Goal: Navigation & Orientation: Go to known website

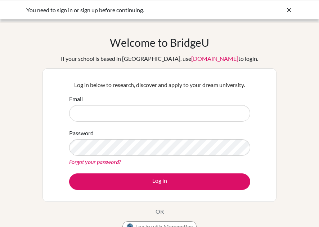
drag, startPoint x: 0, startPoint y: 0, endPoint x: 153, endPoint y: 113, distance: 189.8
click at [153, 113] on input "Email" at bounding box center [159, 113] width 181 height 17
type input "[EMAIL_ADDRESS][DOMAIN_NAME]"
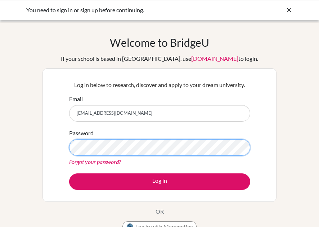
click at [69, 174] on button "Log in" at bounding box center [159, 182] width 181 height 17
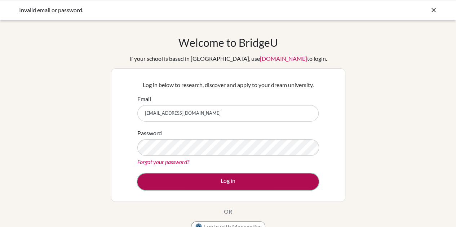
click at [203, 178] on button "Log in" at bounding box center [227, 182] width 181 height 17
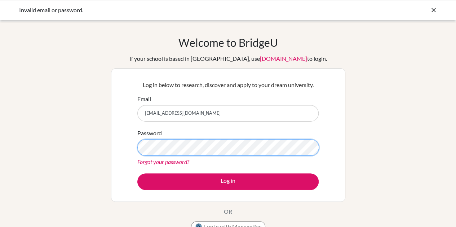
click at [137, 174] on button "Log in" at bounding box center [227, 182] width 181 height 17
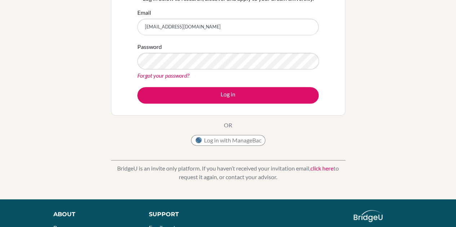
scroll to position [89, 0]
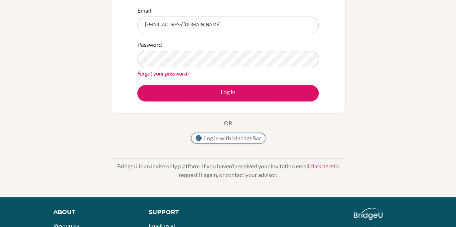
click at [224, 139] on button "Log in with ManageBac" at bounding box center [228, 138] width 74 height 11
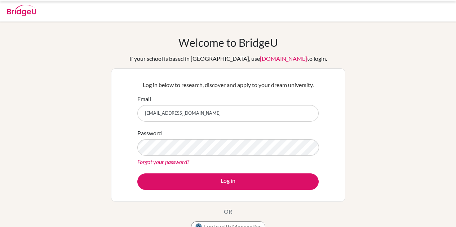
scroll to position [89, 0]
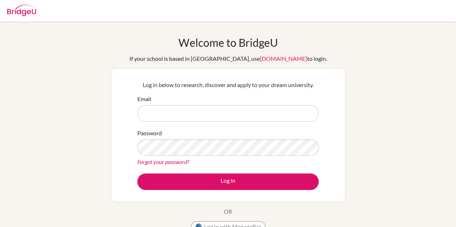
click at [172, 111] on input "Email" at bounding box center [227, 113] width 181 height 17
type input "[EMAIL_ADDRESS][DOMAIN_NAME]"
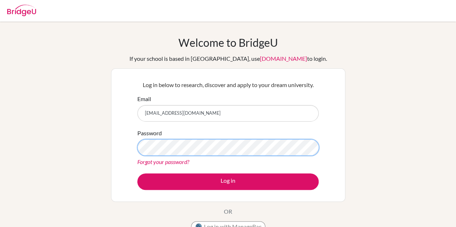
click at [137, 174] on button "Log in" at bounding box center [227, 182] width 181 height 17
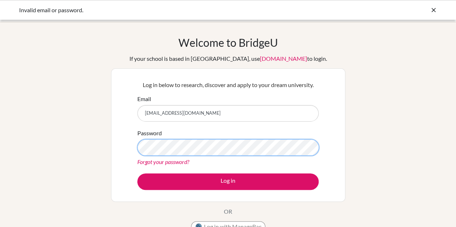
click at [137, 174] on button "Log in" at bounding box center [227, 182] width 181 height 17
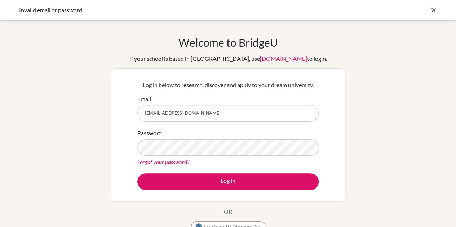
click at [137, 174] on button "Log in" at bounding box center [227, 182] width 181 height 17
